Goal: Task Accomplishment & Management: Complete application form

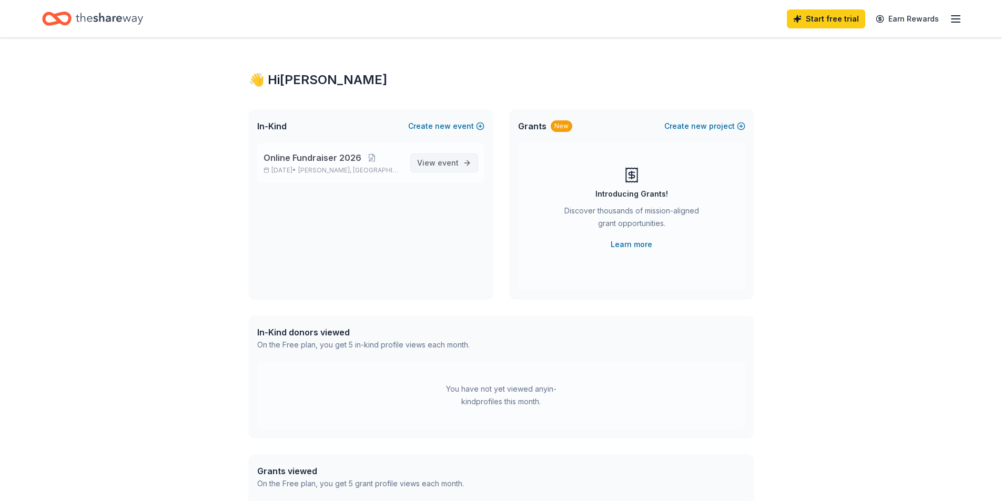
click at [438, 166] on span "event" at bounding box center [447, 162] width 21 height 9
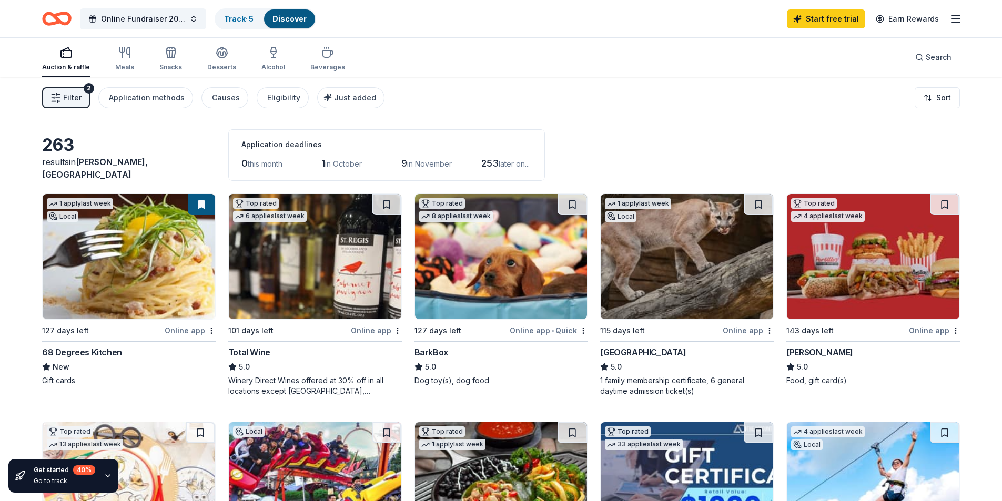
click at [191, 330] on div "Online app" at bounding box center [190, 330] width 51 height 13
click at [373, 331] on div "Online app" at bounding box center [376, 330] width 51 height 13
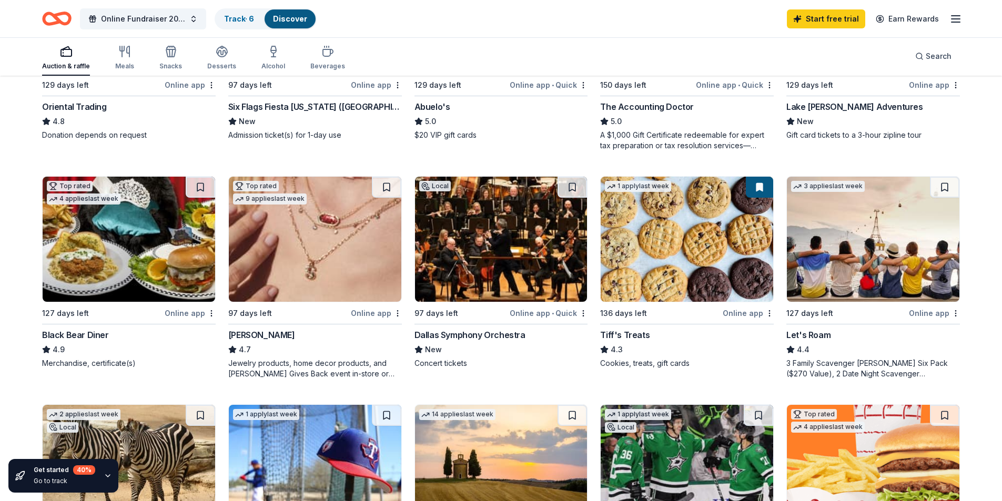
scroll to position [473, 0]
click at [64, 339] on div "Black Bear Diner" at bounding box center [75, 335] width 67 height 13
click at [183, 314] on div "Online app" at bounding box center [190, 313] width 51 height 13
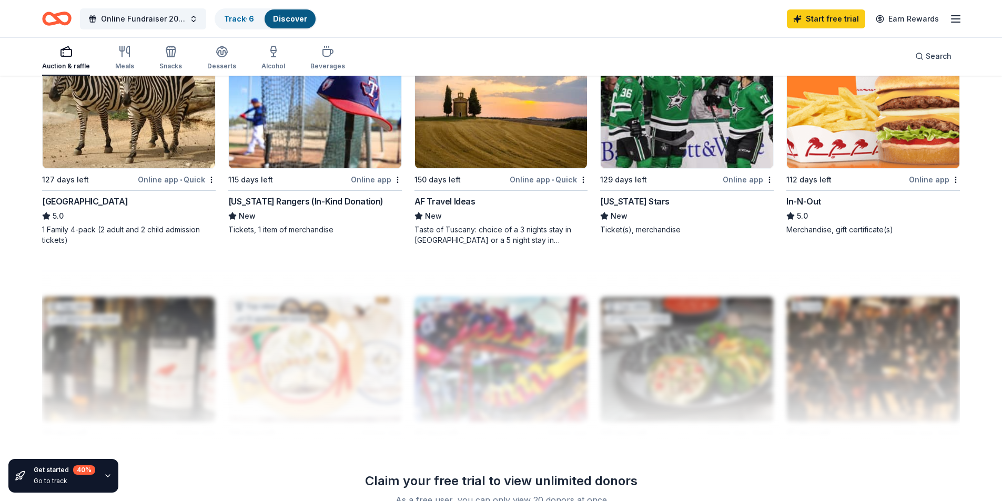
scroll to position [764, 0]
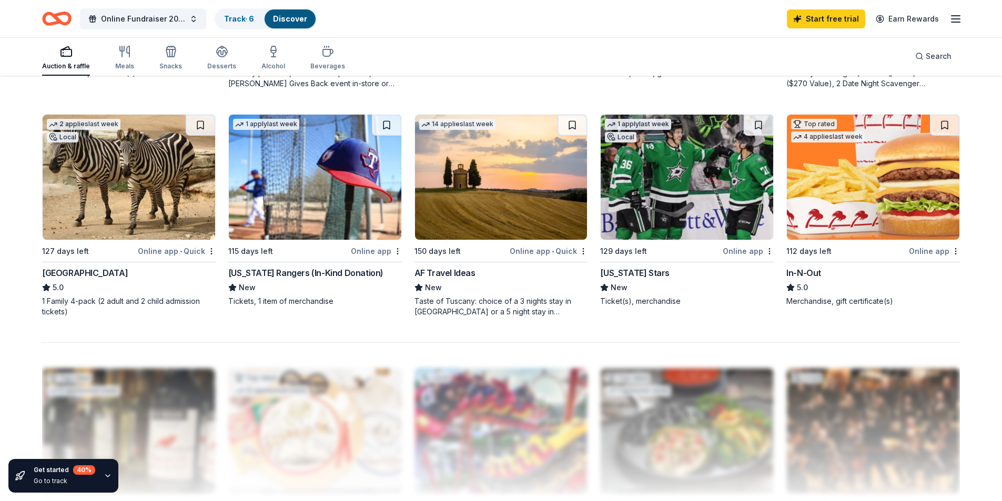
click at [64, 273] on div "San Antonio Zoo" at bounding box center [85, 273] width 86 height 13
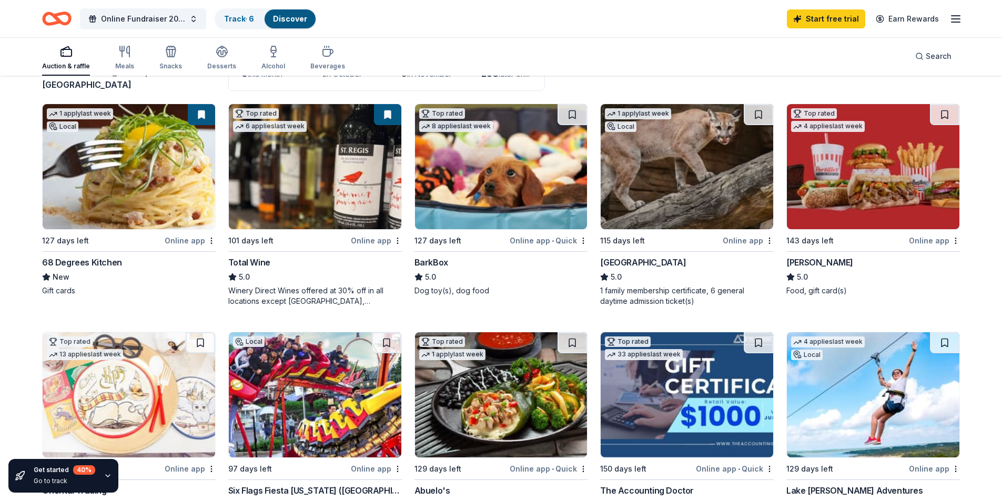
scroll to position [0, 0]
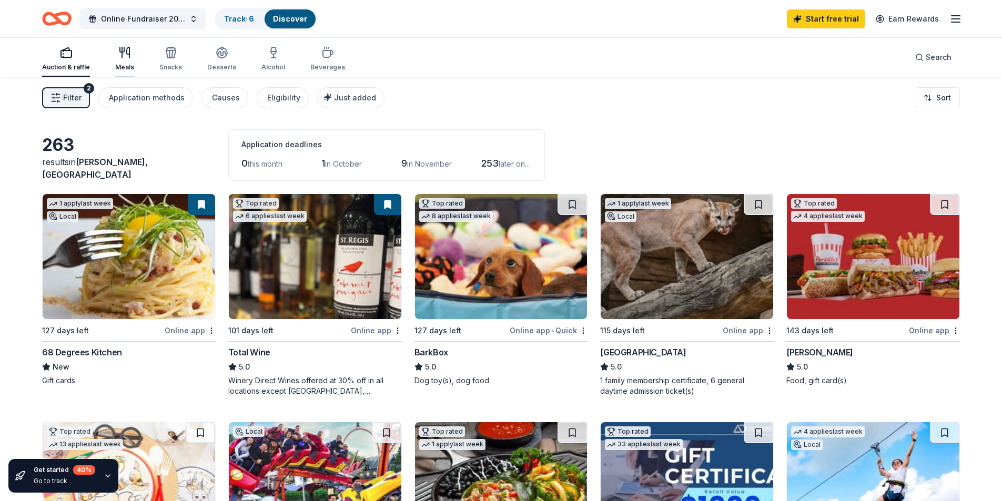
drag, startPoint x: 124, startPoint y: 55, endPoint x: 131, endPoint y: 62, distance: 10.0
click at [124, 55] on icon "button" at bounding box center [124, 52] width 13 height 13
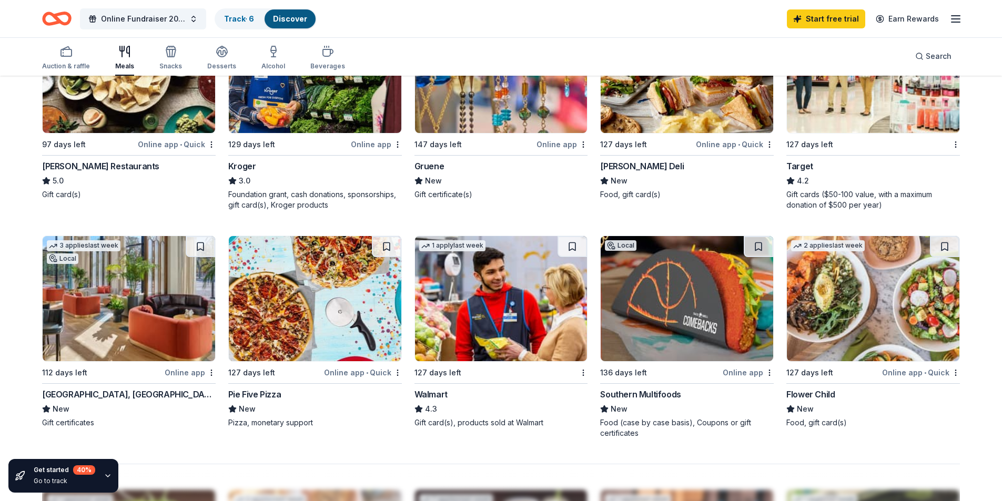
scroll to position [526, 0]
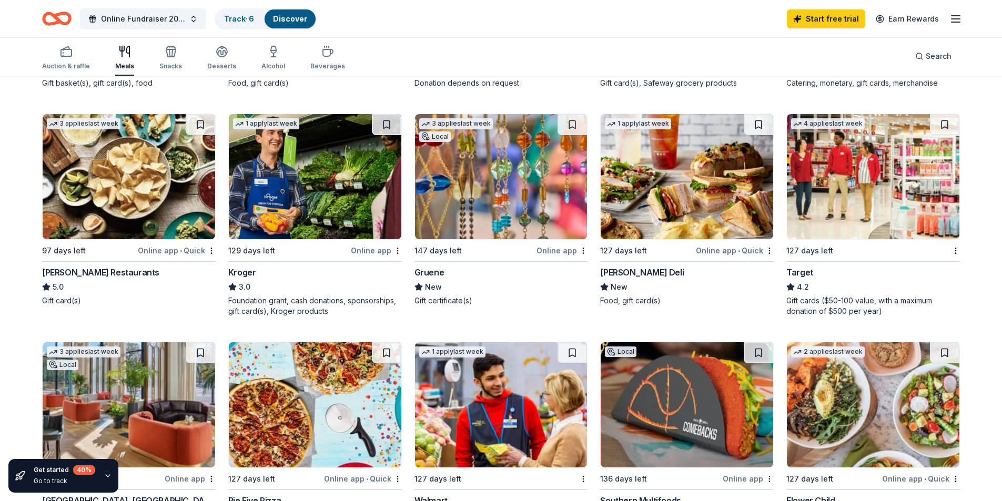
click at [435, 272] on div "Gruene" at bounding box center [429, 272] width 30 height 13
click at [555, 250] on div "Online app" at bounding box center [561, 250] width 51 height 13
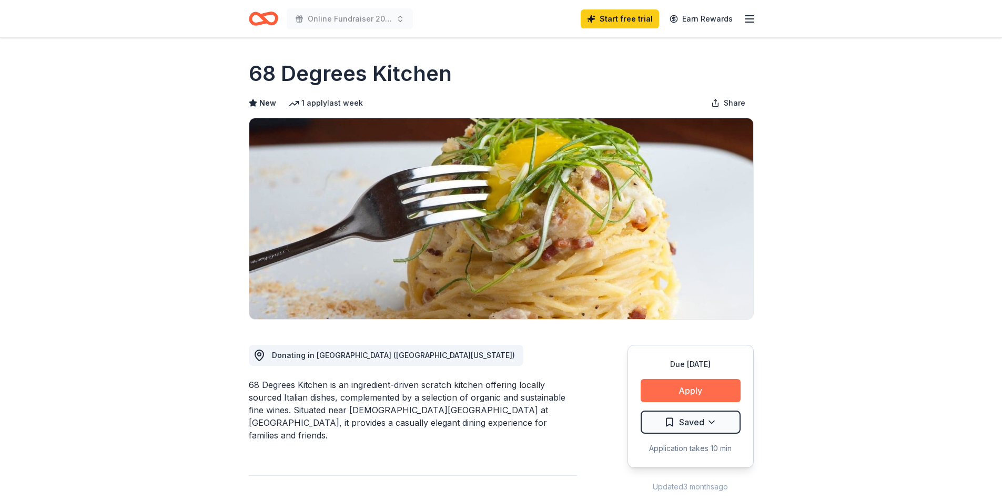
scroll to position [105, 0]
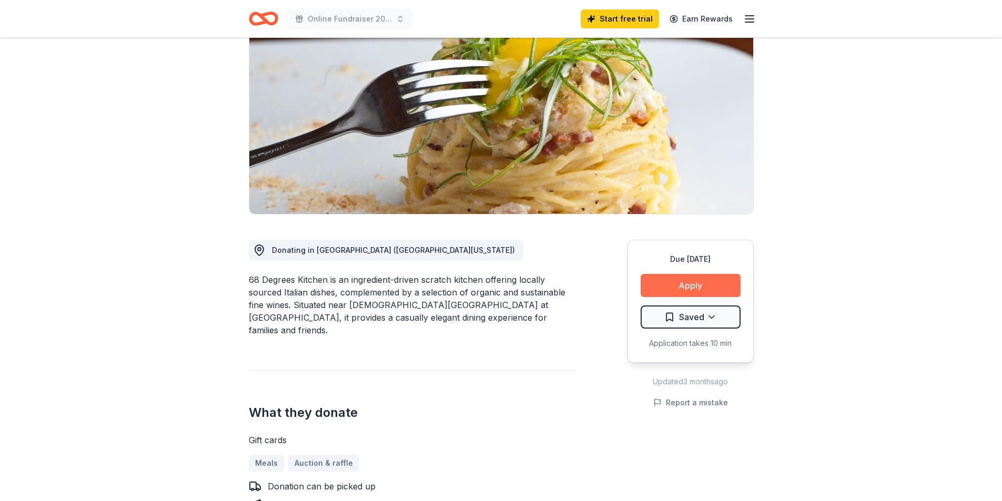
click at [706, 284] on button "Apply" at bounding box center [690, 285] width 100 height 23
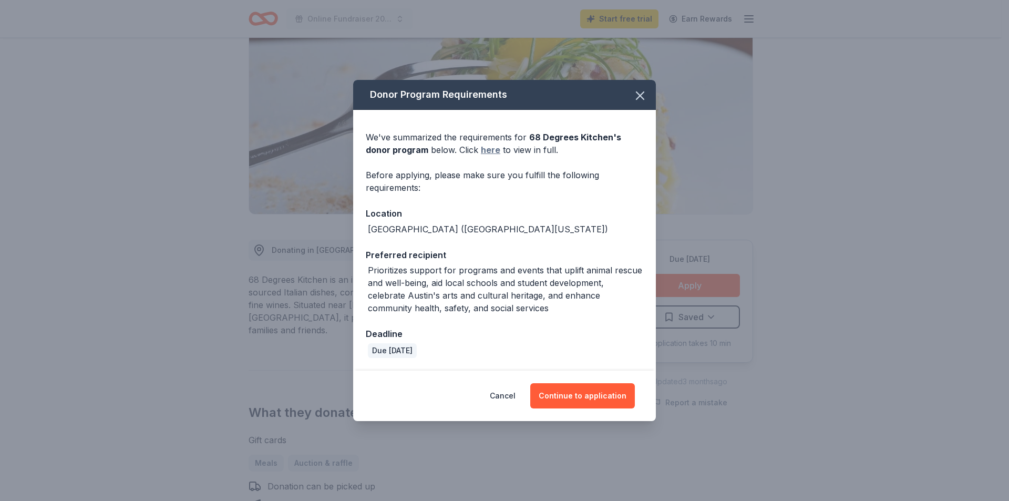
click at [481, 150] on link "here" at bounding box center [490, 150] width 19 height 13
click at [639, 90] on icon "button" at bounding box center [640, 95] width 15 height 15
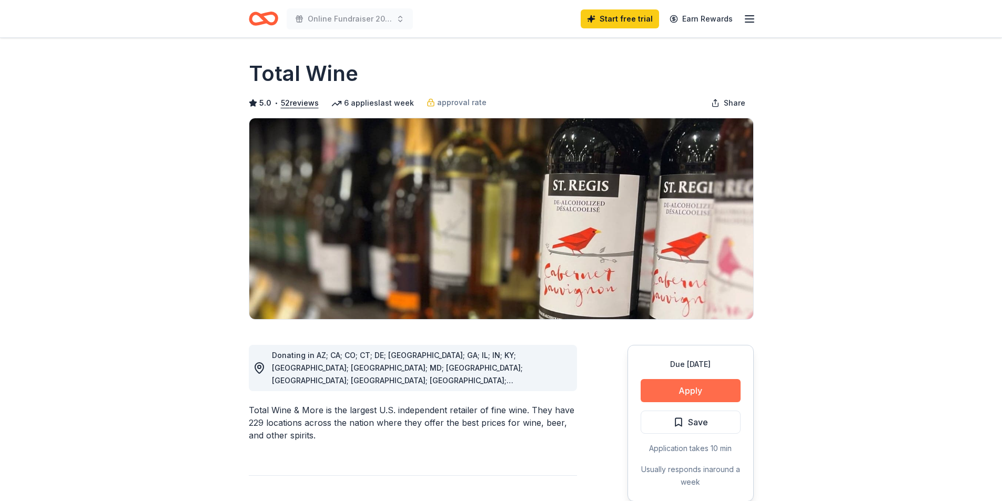
click at [706, 392] on button "Apply" at bounding box center [690, 390] width 100 height 23
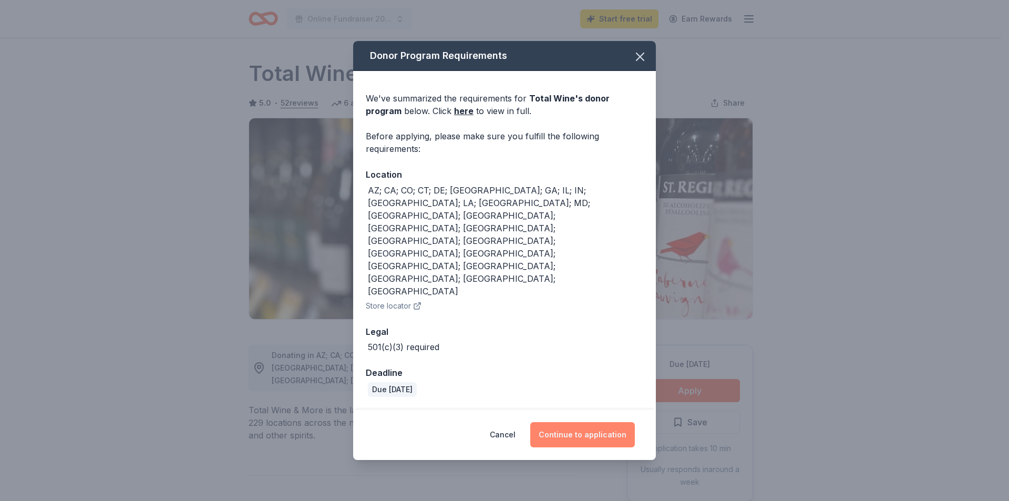
click at [582, 422] on button "Continue to application" at bounding box center [582, 434] width 105 height 25
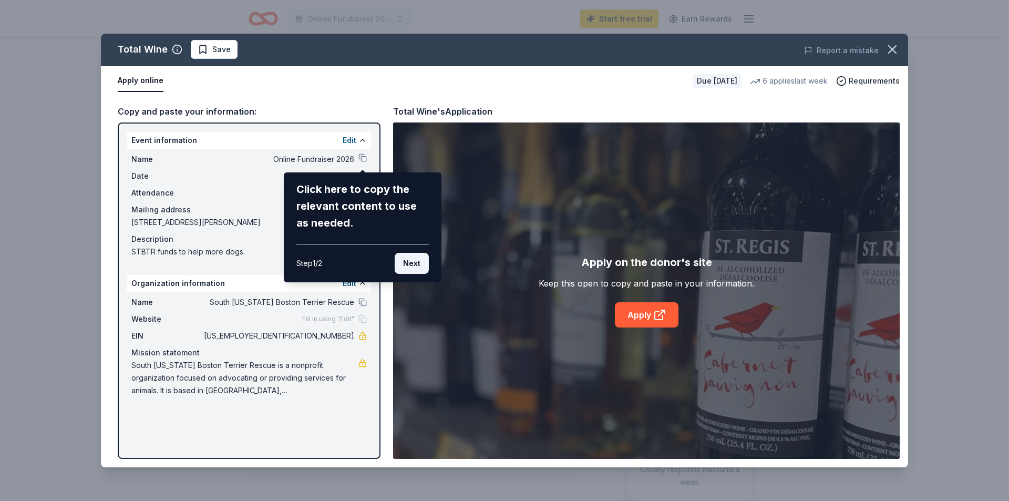
click at [415, 264] on button "Next" at bounding box center [412, 263] width 34 height 21
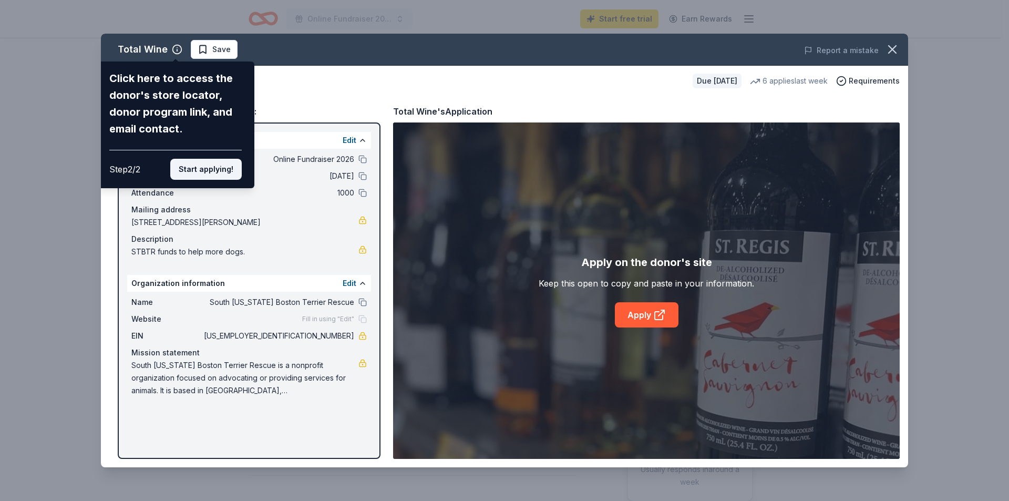
click at [202, 170] on button "Start applying!" at bounding box center [206, 169] width 72 height 21
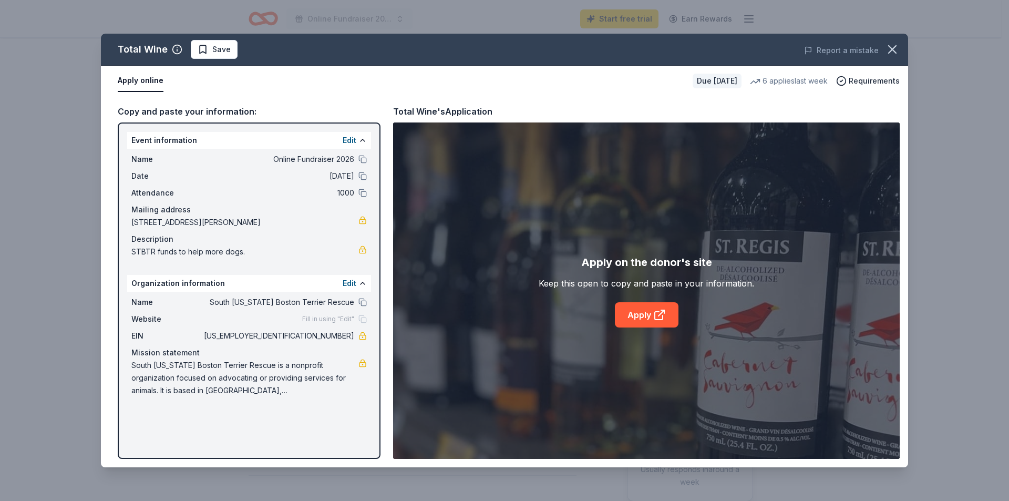
click at [356, 320] on div "Fill in using "Edit"" at bounding box center [334, 319] width 65 height 8
click at [350, 284] on button "Edit" at bounding box center [350, 283] width 14 height 13
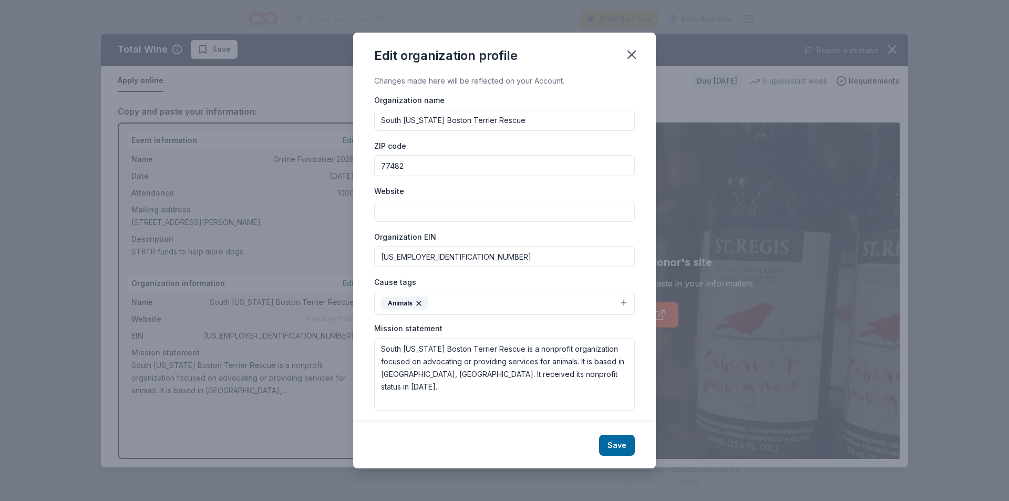
click at [399, 205] on input "Website" at bounding box center [504, 211] width 261 height 21
paste input "[URL][DOMAIN_NAME]"
type input "[URL][DOMAIN_NAME]"
click at [630, 456] on div "Save" at bounding box center [504, 445] width 303 height 46
click at [624, 446] on button "Save" at bounding box center [617, 445] width 36 height 21
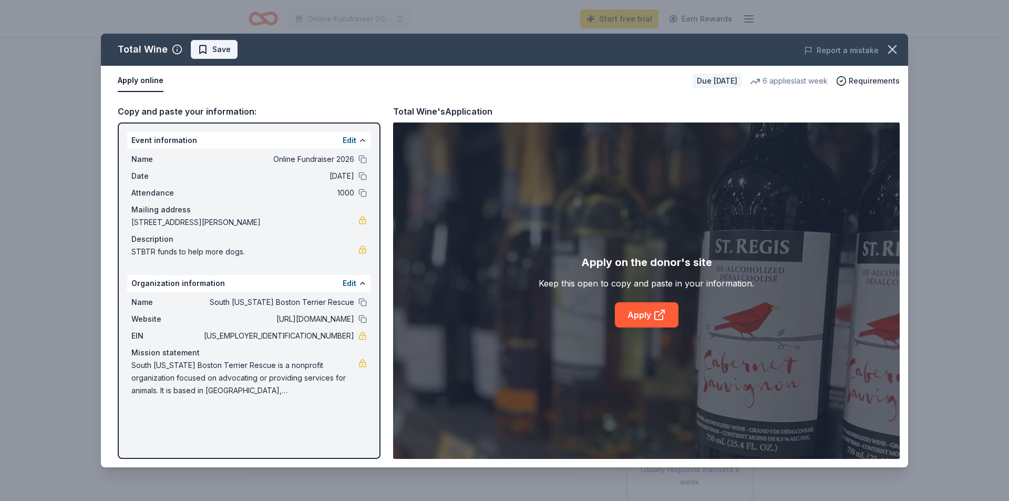
click at [212, 52] on span "Save" at bounding box center [221, 49] width 18 height 13
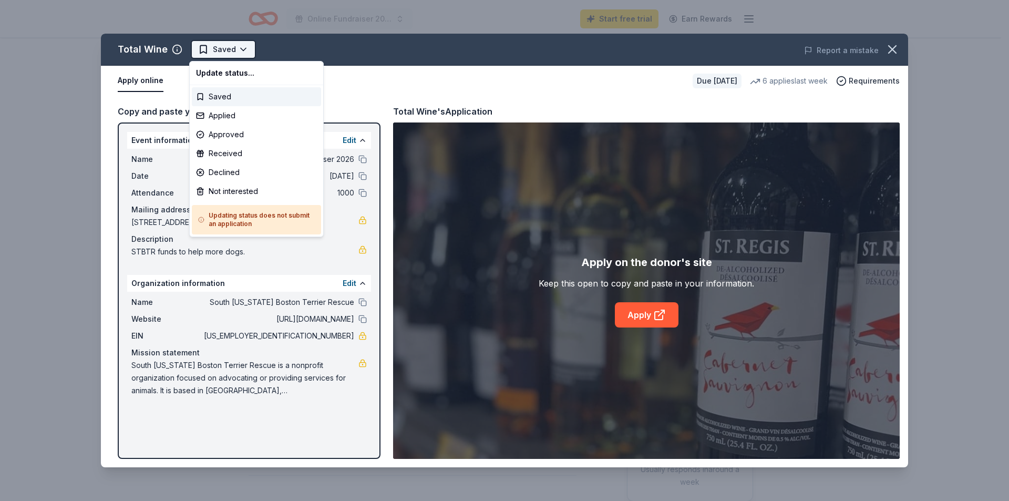
click at [219, 51] on html "Online Fundraiser 2026 Start free trial Earn Rewards Due in 101 days Share Tota…" at bounding box center [504, 250] width 1009 height 501
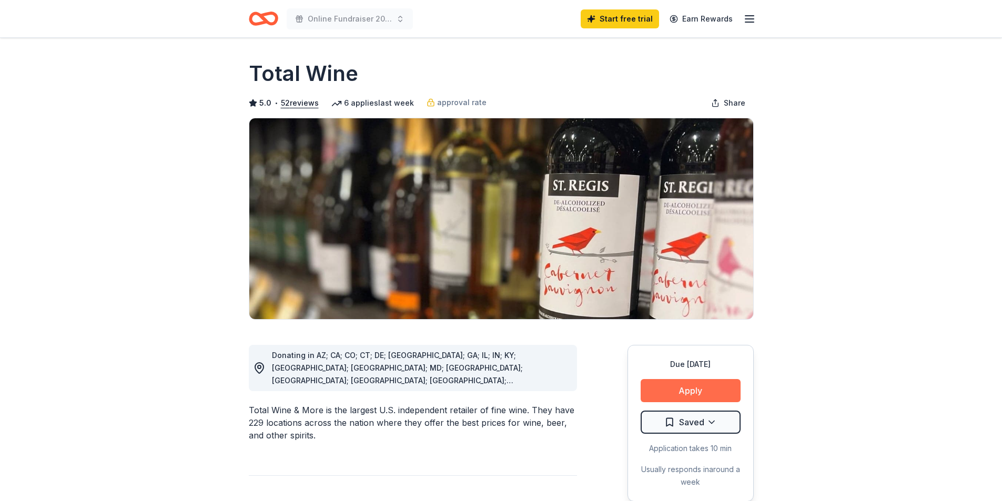
click at [689, 394] on button "Apply" at bounding box center [690, 390] width 100 height 23
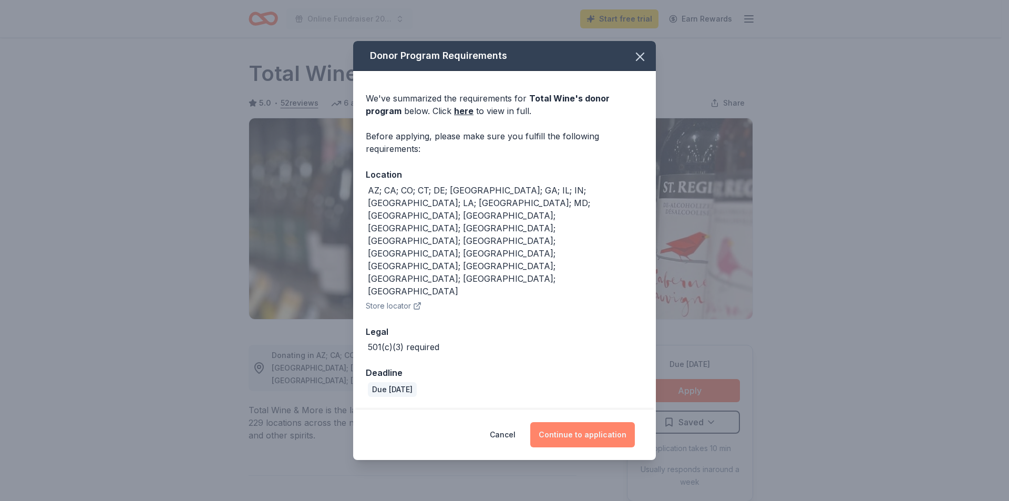
click at [572, 422] on button "Continue to application" at bounding box center [582, 434] width 105 height 25
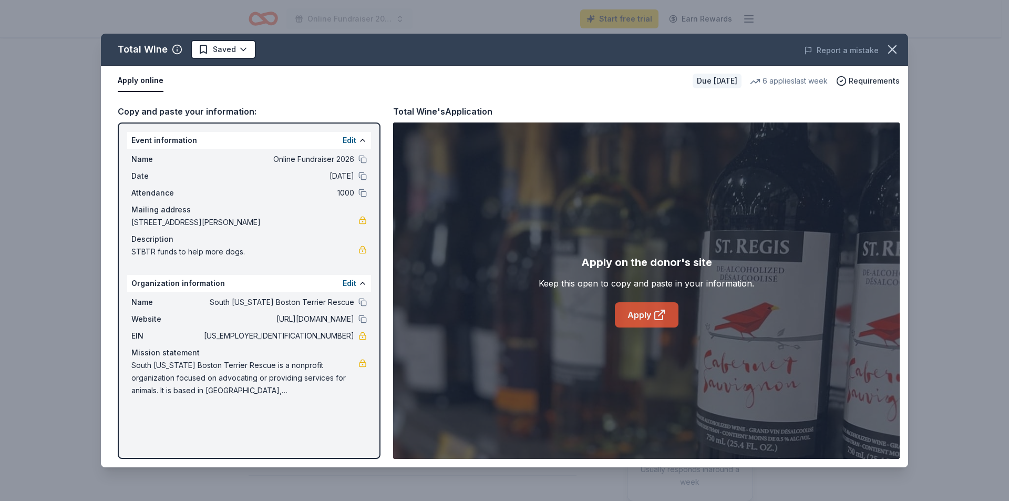
click at [650, 322] on link "Apply" at bounding box center [647, 314] width 64 height 25
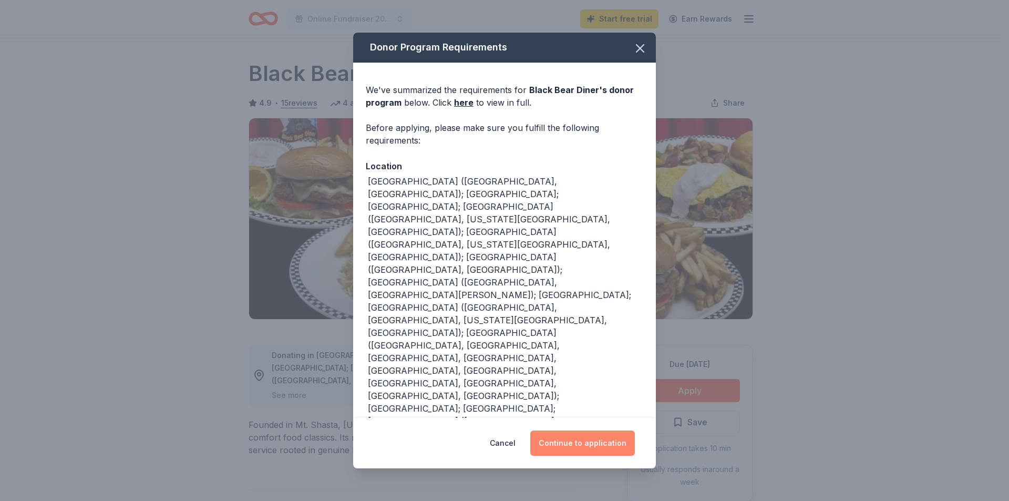
click at [578, 431] on button "Continue to application" at bounding box center [582, 443] width 105 height 25
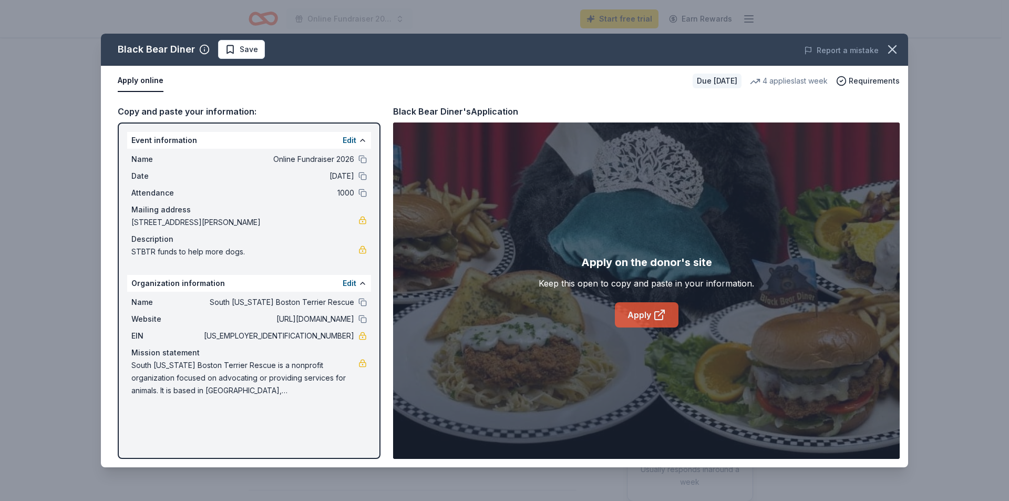
click at [660, 316] on icon at bounding box center [660, 315] width 13 height 13
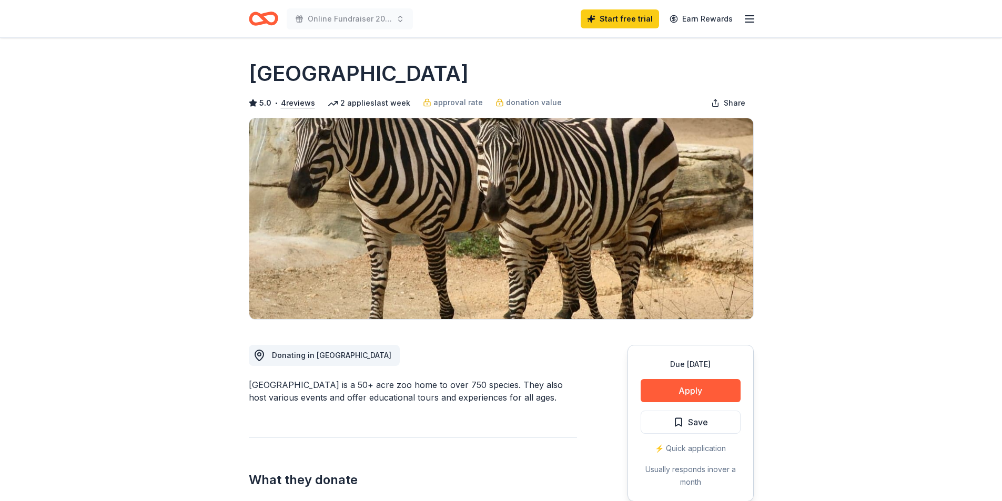
click at [680, 387] on button "Apply" at bounding box center [690, 390] width 100 height 23
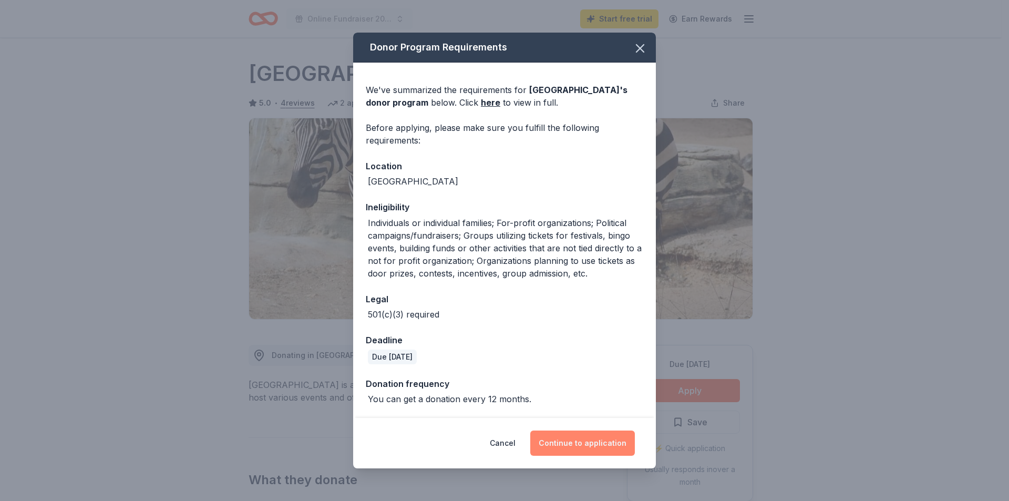
click at [603, 441] on button "Continue to application" at bounding box center [582, 443] width 105 height 25
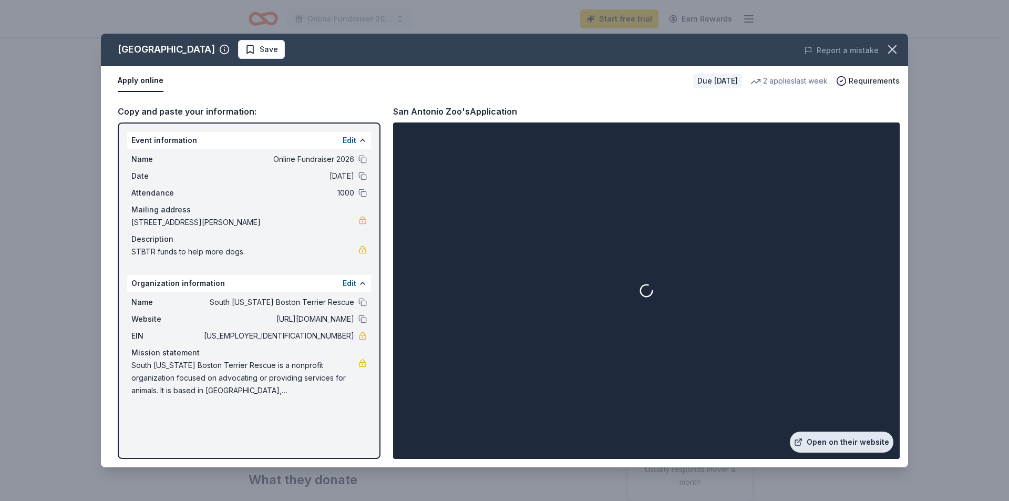
click at [854, 443] on link "Open on their website" at bounding box center [842, 442] width 104 height 21
drag, startPoint x: 895, startPoint y: 46, endPoint x: 872, endPoint y: 63, distance: 28.7
click at [895, 46] on icon "button" at bounding box center [892, 49] width 7 height 7
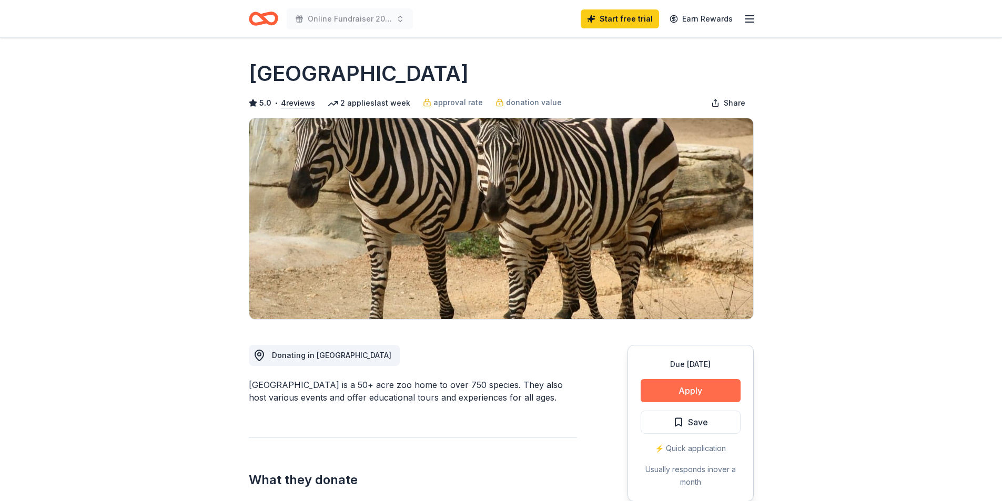
click at [723, 389] on button "Apply" at bounding box center [690, 390] width 100 height 23
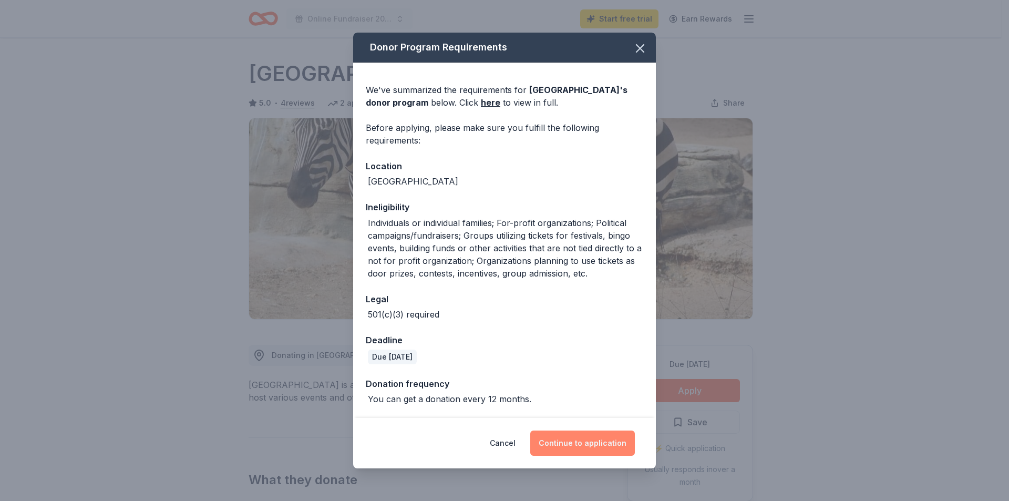
click at [592, 436] on button "Continue to application" at bounding box center [582, 443] width 105 height 25
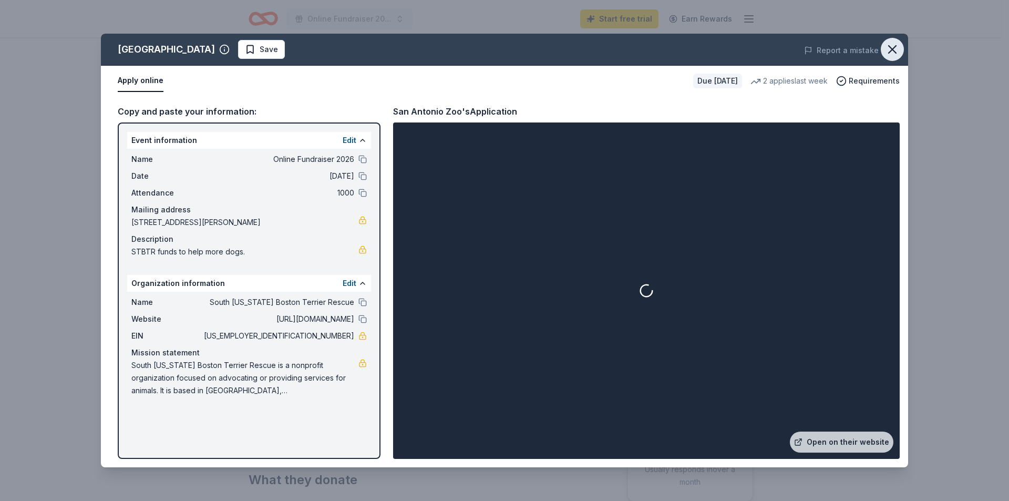
click at [895, 46] on icon "button" at bounding box center [892, 49] width 15 height 15
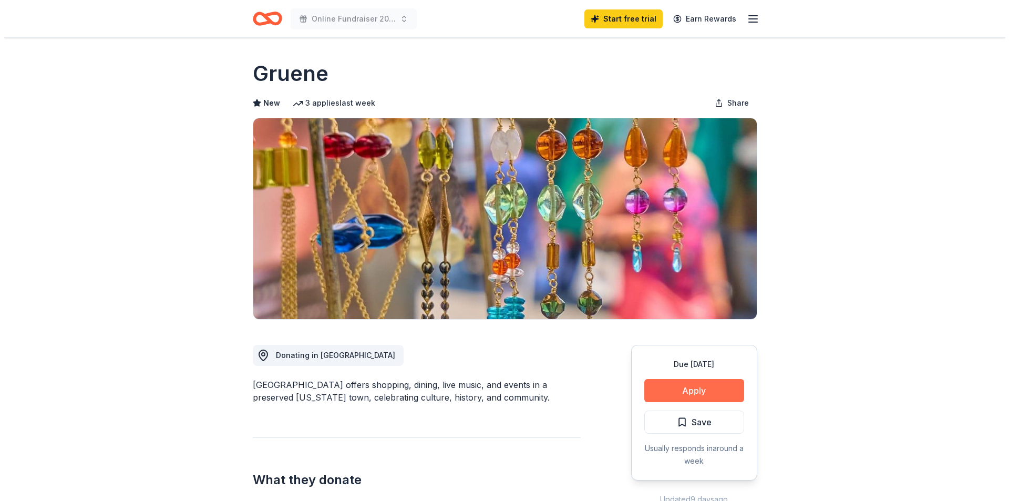
scroll to position [158, 0]
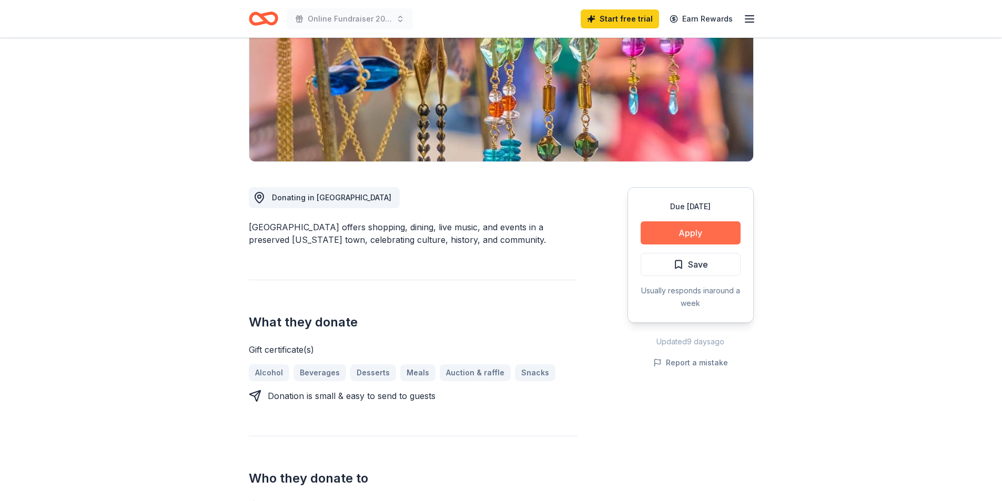
click at [661, 234] on button "Apply" at bounding box center [690, 232] width 100 height 23
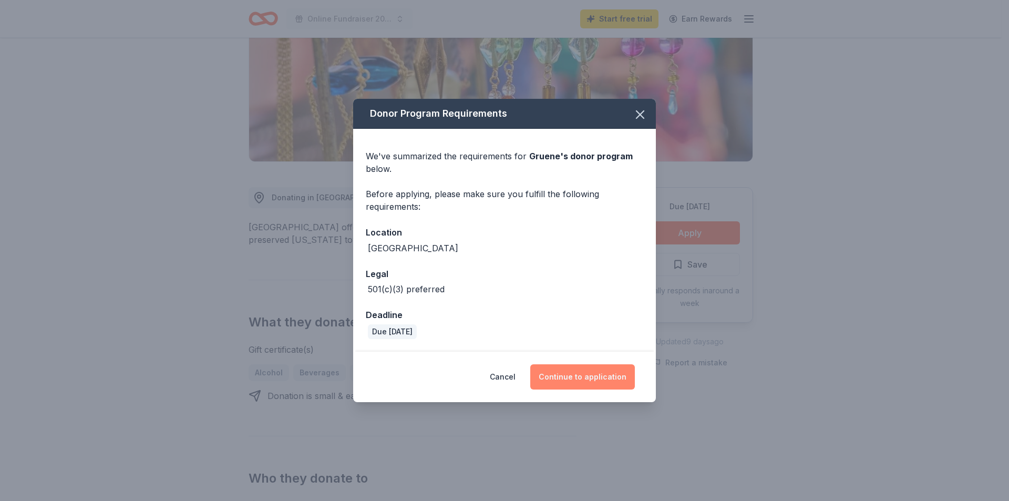
click at [584, 375] on button "Continue to application" at bounding box center [582, 376] width 105 height 25
